Goal: Task Accomplishment & Management: Manage account settings

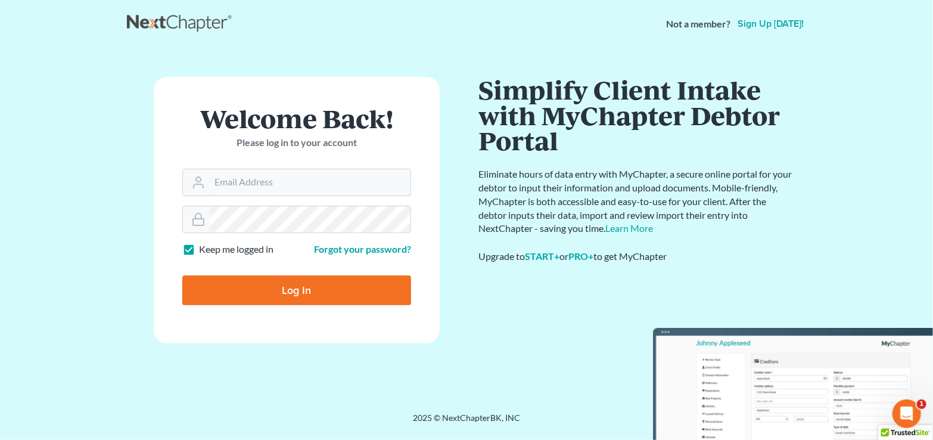
type input "svanhecke@atlasfirm.com"
click at [260, 287] on input "Log In" at bounding box center [296, 290] width 229 height 30
type input "Thinking..."
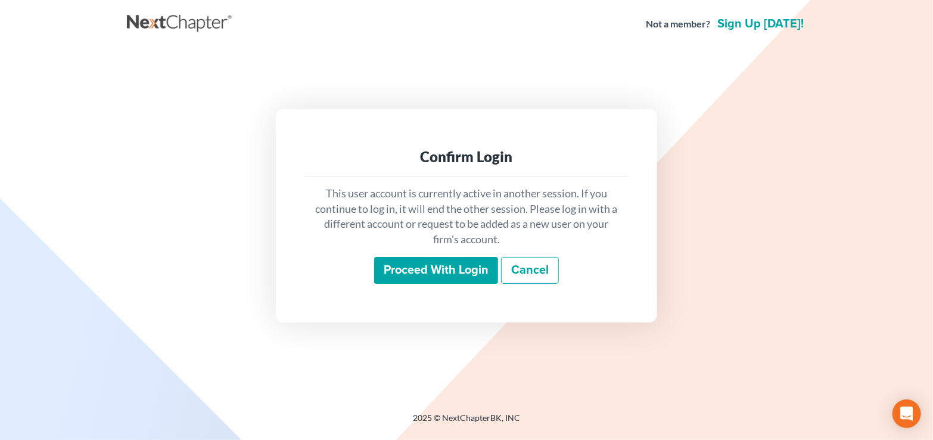
click at [441, 258] on input "Proceed with login" at bounding box center [436, 270] width 124 height 27
